Goal: Transaction & Acquisition: Download file/media

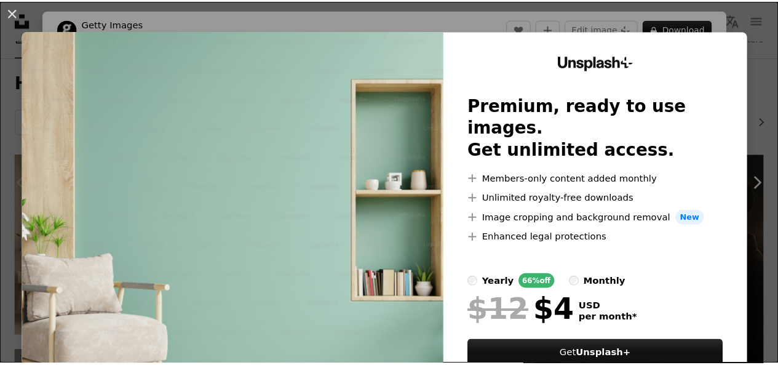
scroll to position [46, 0]
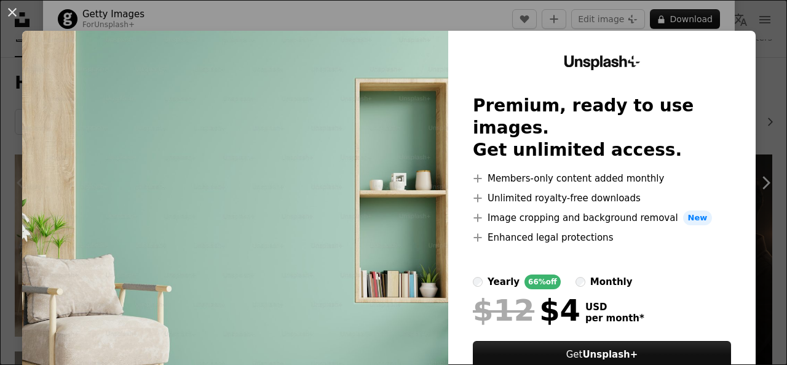
click at [760, 74] on div "An X shape Unsplash+ Premium, ready to use images. Get unlimited access. A plus…" at bounding box center [393, 182] width 787 height 365
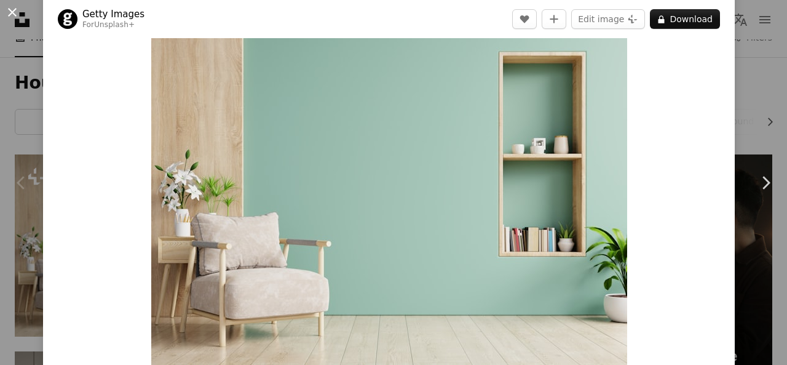
click at [10, 10] on button "An X shape" at bounding box center [12, 12] width 15 height 15
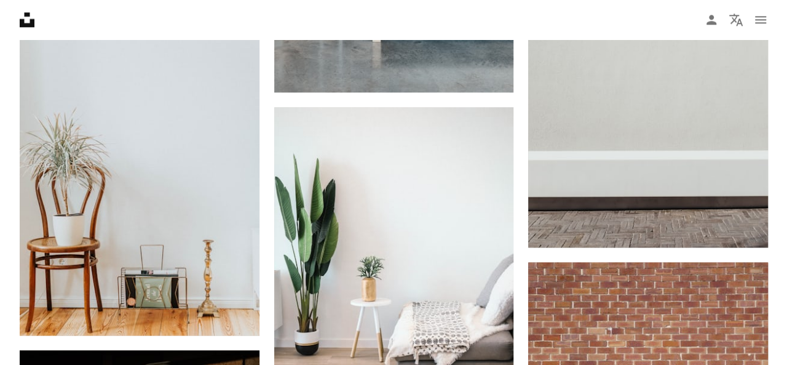
scroll to position [799, 0]
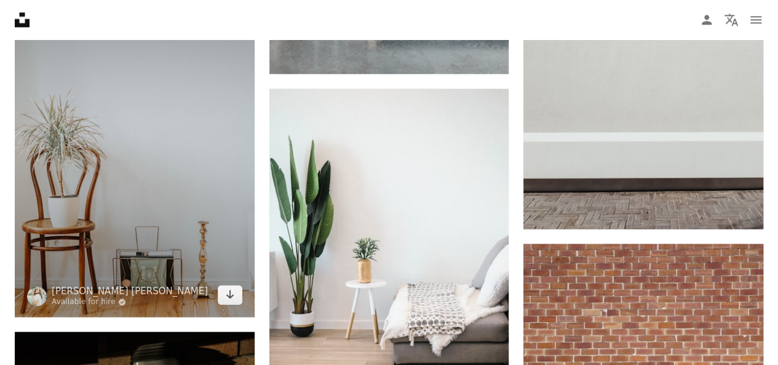
click at [177, 197] on img at bounding box center [135, 137] width 240 height 359
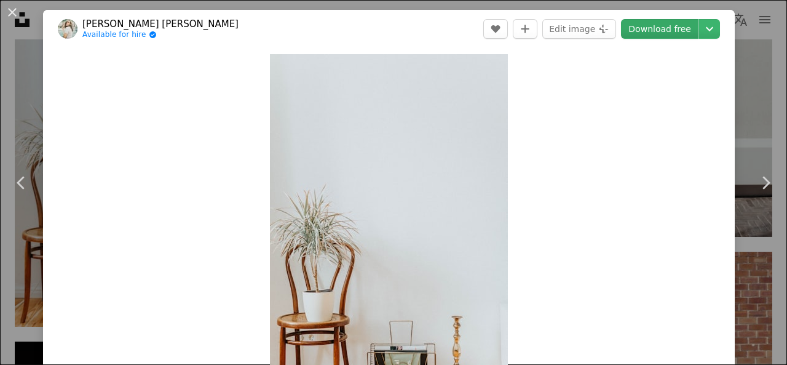
click at [646, 26] on link "Download free" at bounding box center [659, 29] width 77 height 20
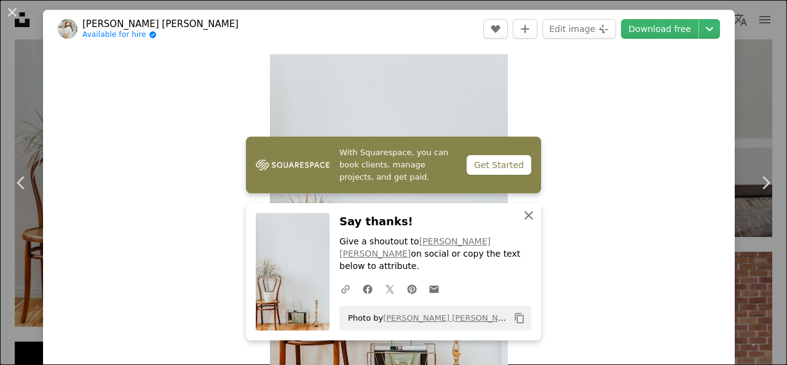
click at [529, 223] on icon "An X shape" at bounding box center [528, 215] width 15 height 15
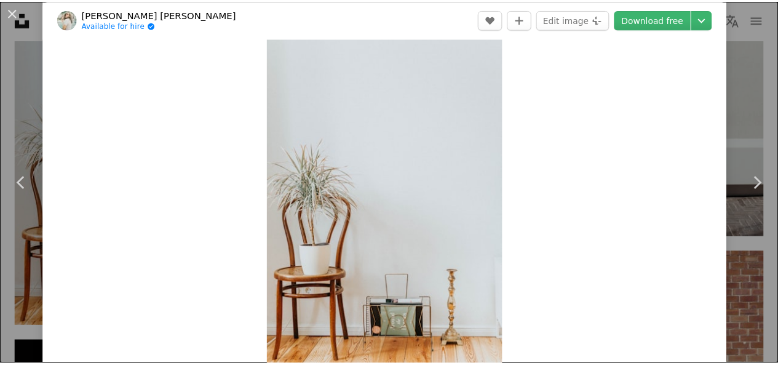
scroll to position [61, 0]
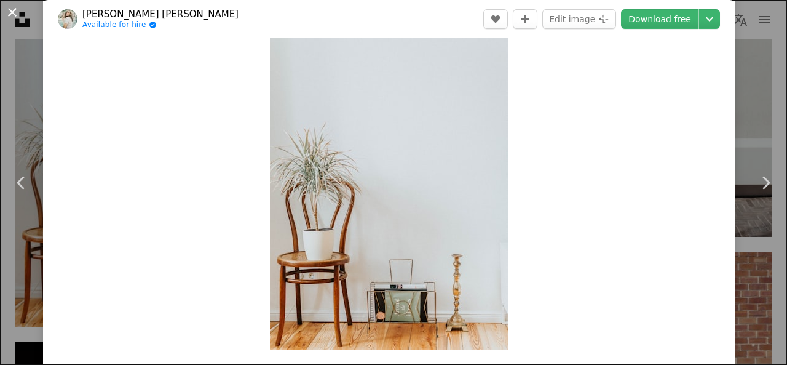
click at [12, 12] on button "An X shape" at bounding box center [12, 12] width 15 height 15
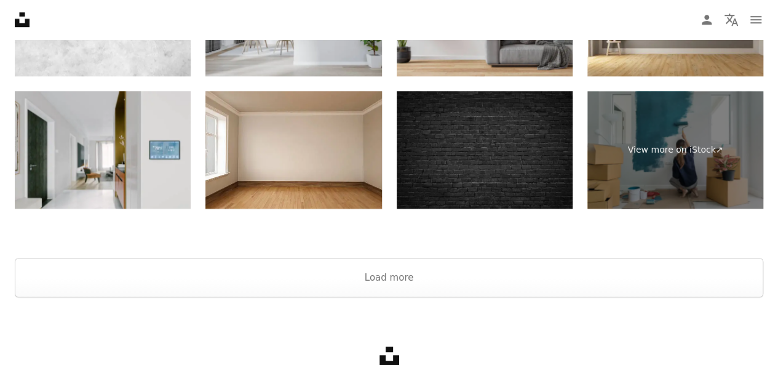
scroll to position [2644, 0]
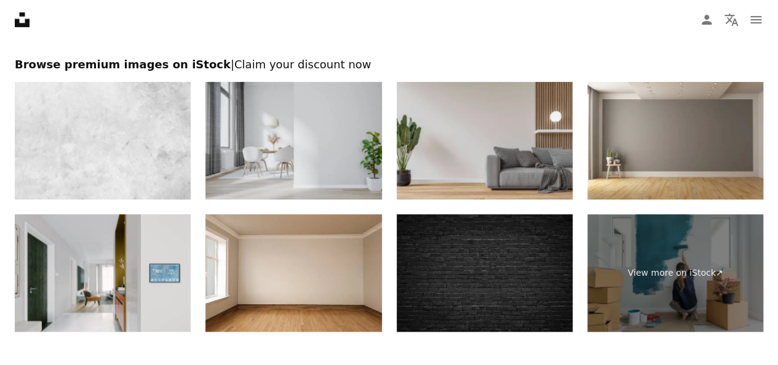
click at [464, 247] on img at bounding box center [485, 272] width 176 height 117
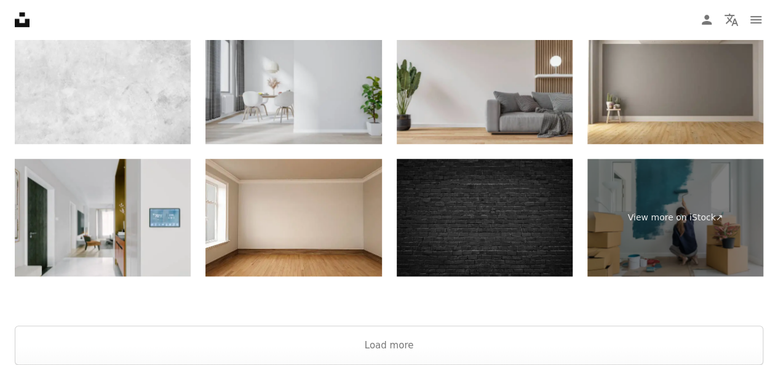
scroll to position [2716, 0]
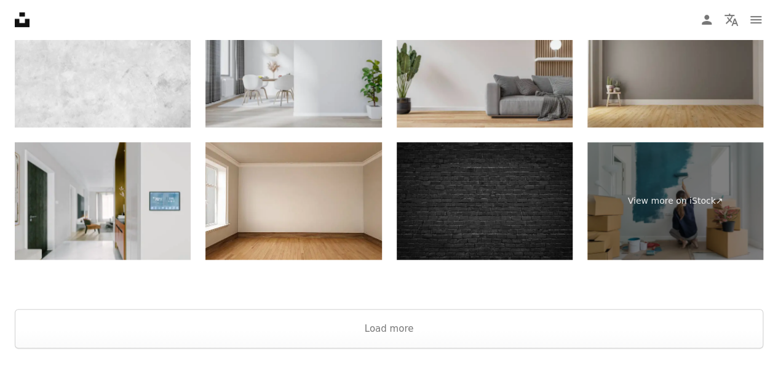
click at [697, 80] on img at bounding box center [675, 68] width 176 height 117
